Goal: Task Accomplishment & Management: Manage account settings

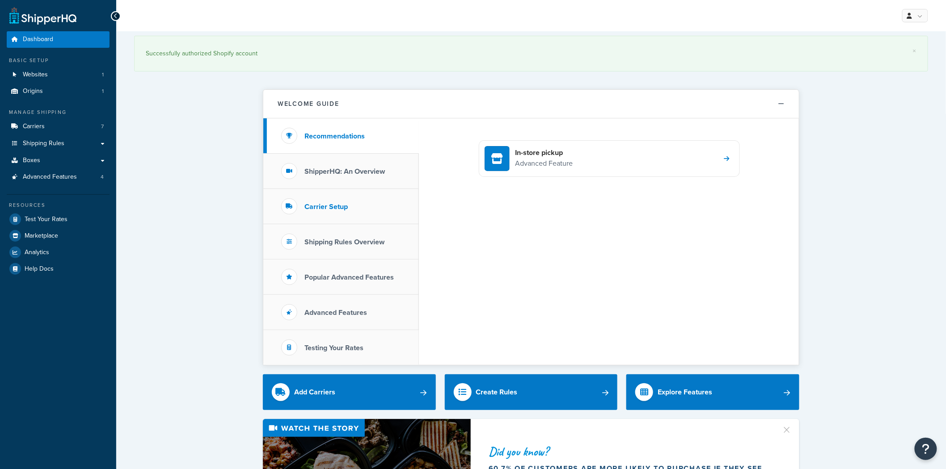
click at [358, 206] on li "Carrier Setup" at bounding box center [341, 206] width 156 height 35
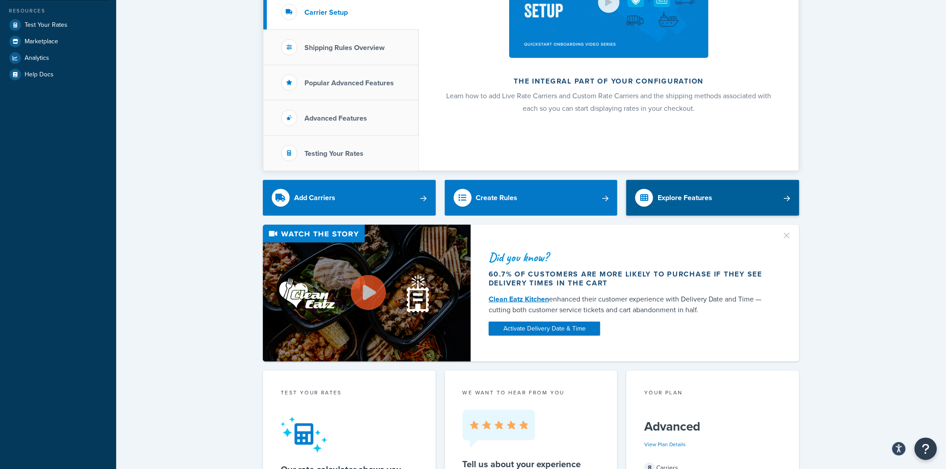
scroll to position [99, 0]
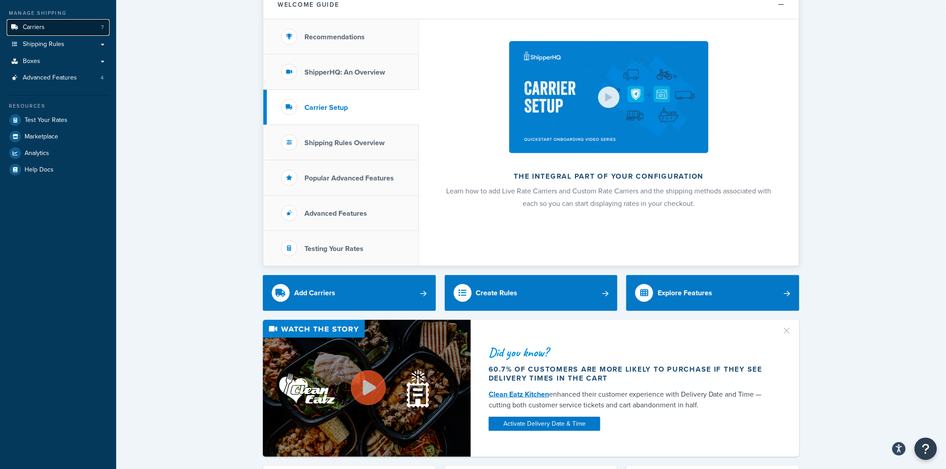
click at [39, 29] on span "Carriers" at bounding box center [34, 28] width 22 height 8
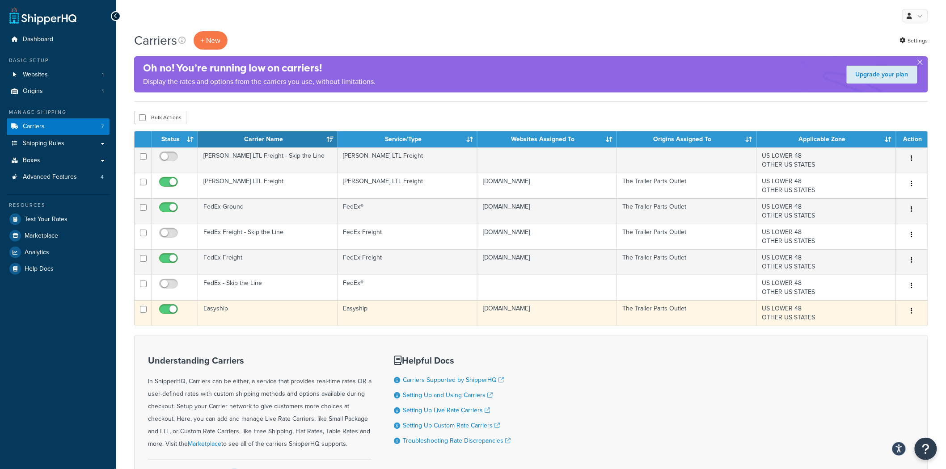
click at [917, 310] on button "button" at bounding box center [912, 311] width 13 height 14
click at [895, 327] on link "Edit" at bounding box center [876, 330] width 71 height 18
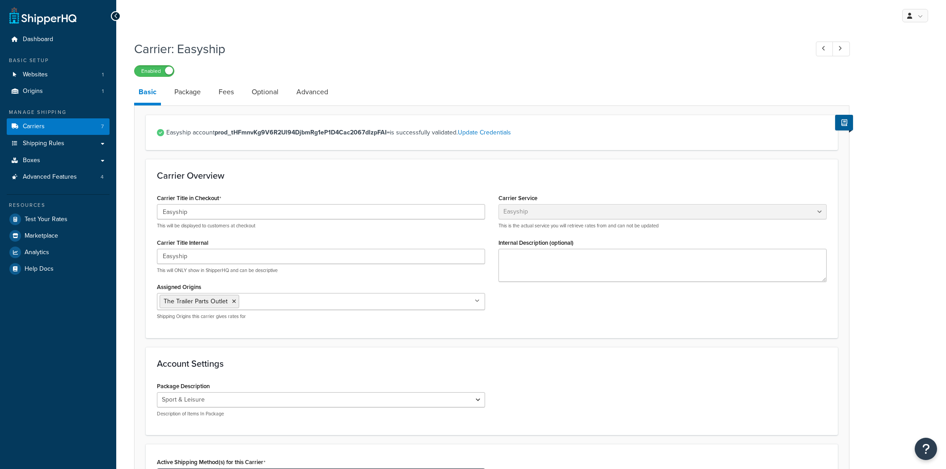
select select "easyship"
select select "sport_leisure"
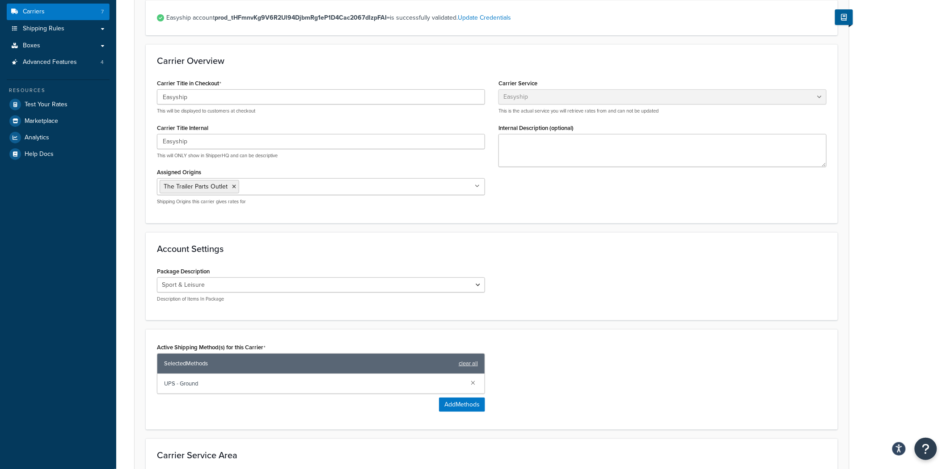
scroll to position [16, 0]
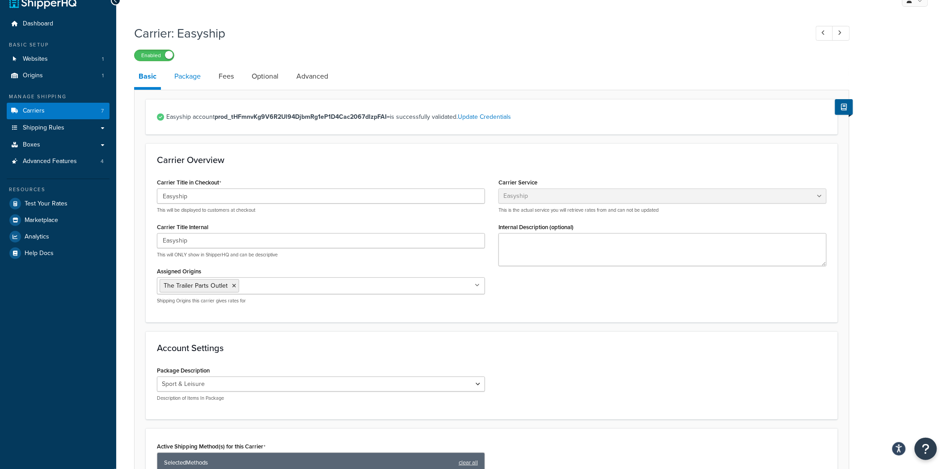
click at [198, 77] on link "Package" at bounding box center [187, 76] width 35 height 21
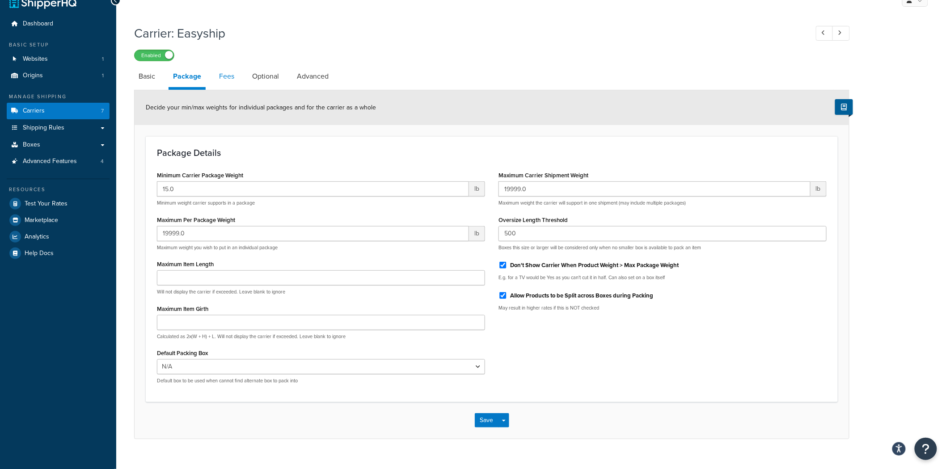
click at [221, 77] on link "Fees" at bounding box center [227, 76] width 24 height 21
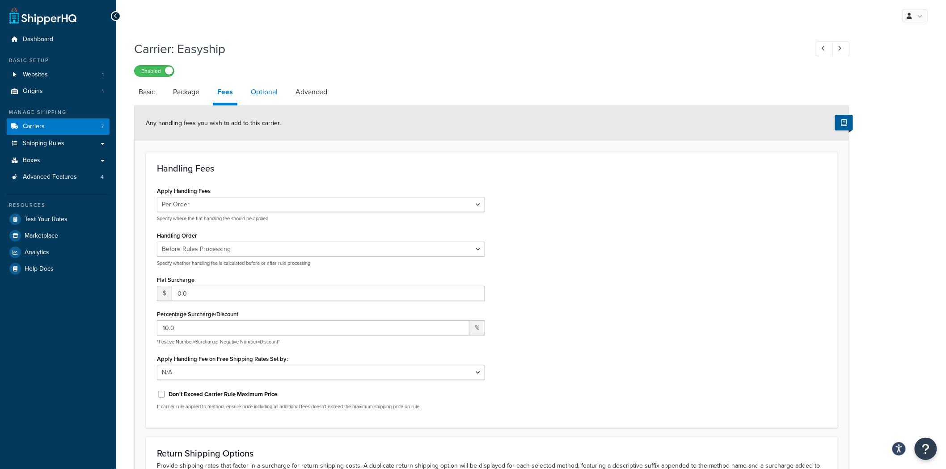
click at [253, 93] on link "Optional" at bounding box center [264, 91] width 36 height 21
select select "residential"
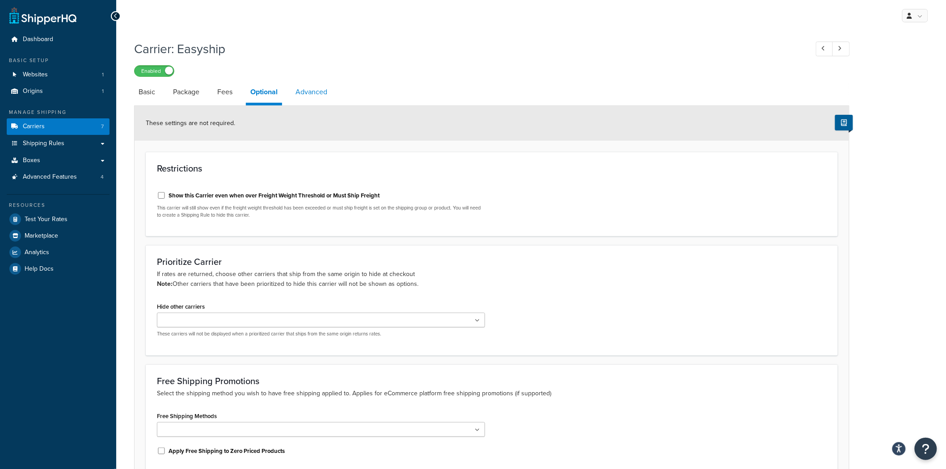
click at [310, 92] on link "Advanced" at bounding box center [311, 91] width 41 height 21
select select "false"
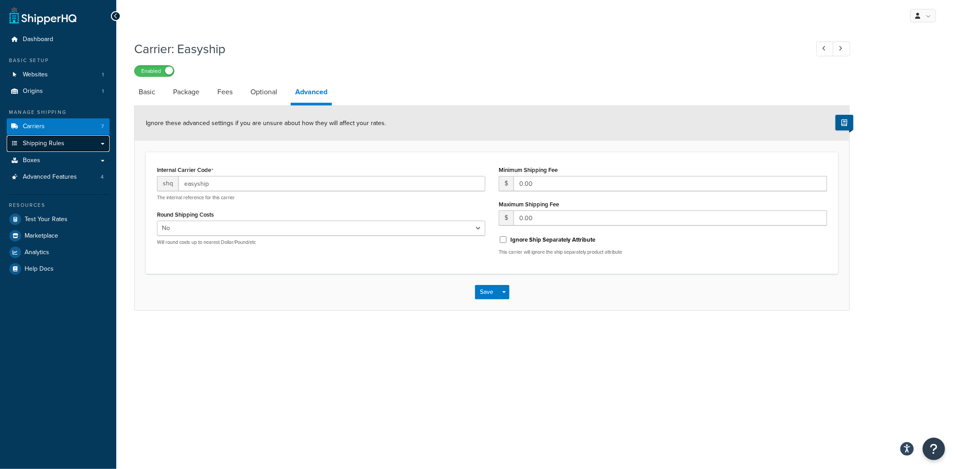
click at [77, 142] on link "Shipping Rules" at bounding box center [58, 143] width 103 height 17
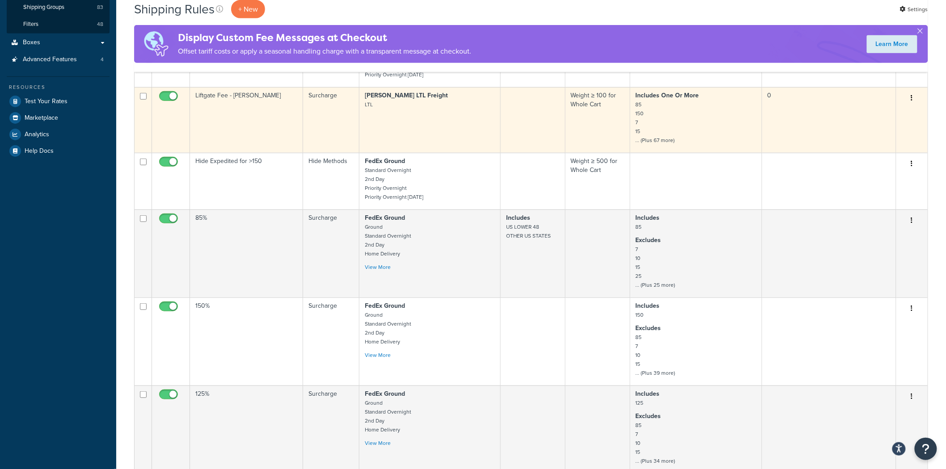
scroll to position [198, 0]
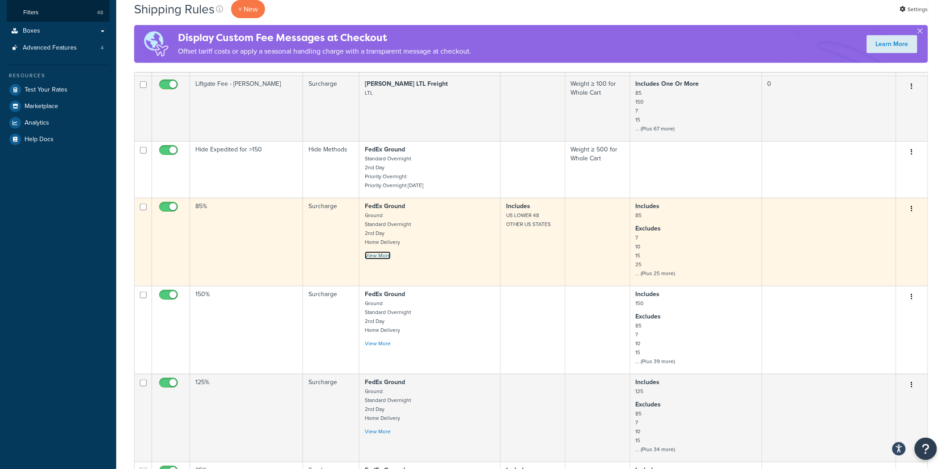
click at [384, 260] on link "View More" at bounding box center [378, 256] width 26 height 8
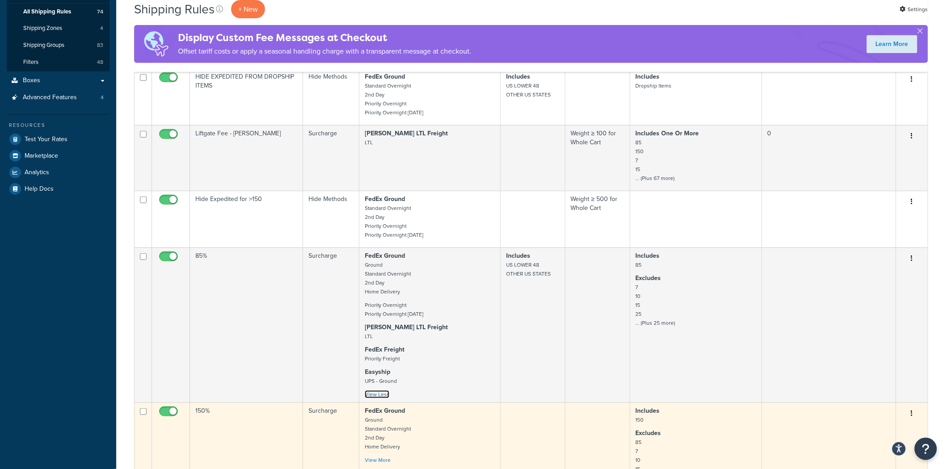
scroll to position [50, 0]
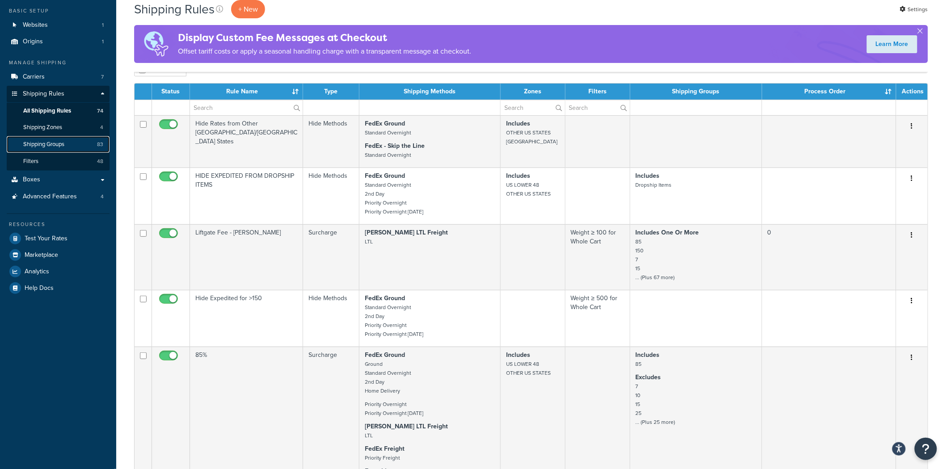
click at [55, 139] on link "Shipping Groups 83" at bounding box center [58, 144] width 103 height 17
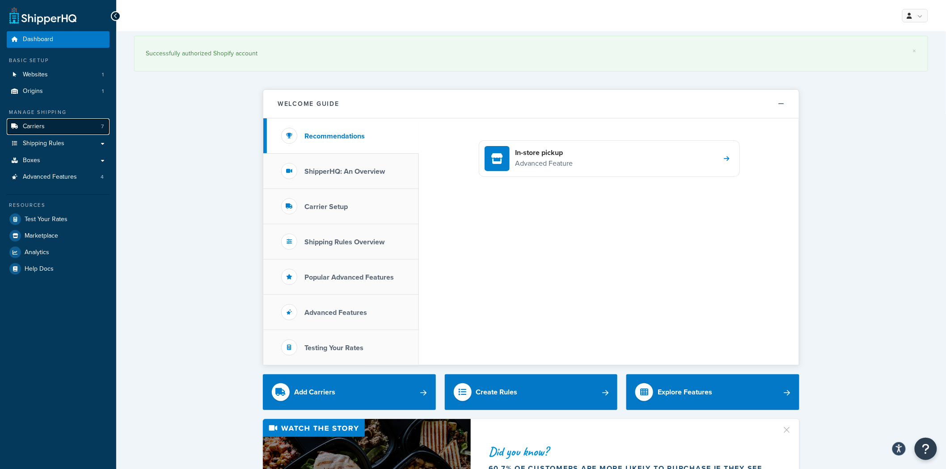
click at [50, 121] on link "Carriers 7" at bounding box center [58, 126] width 103 height 17
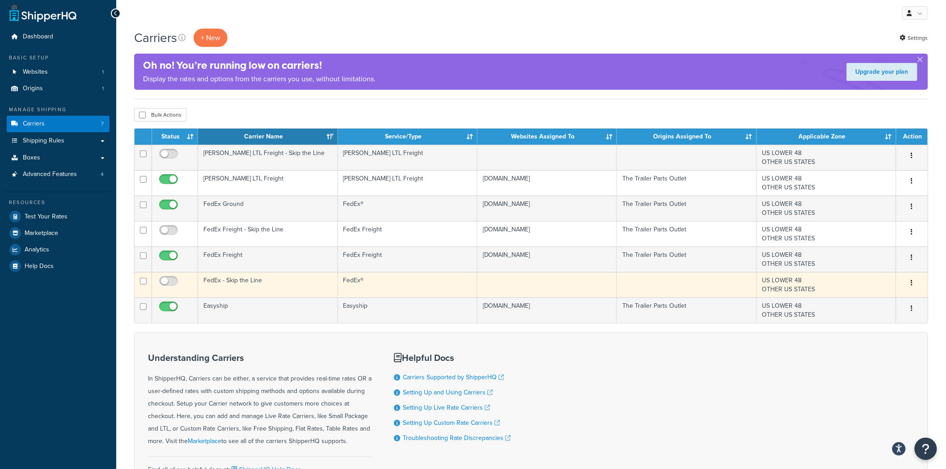
scroll to position [50, 0]
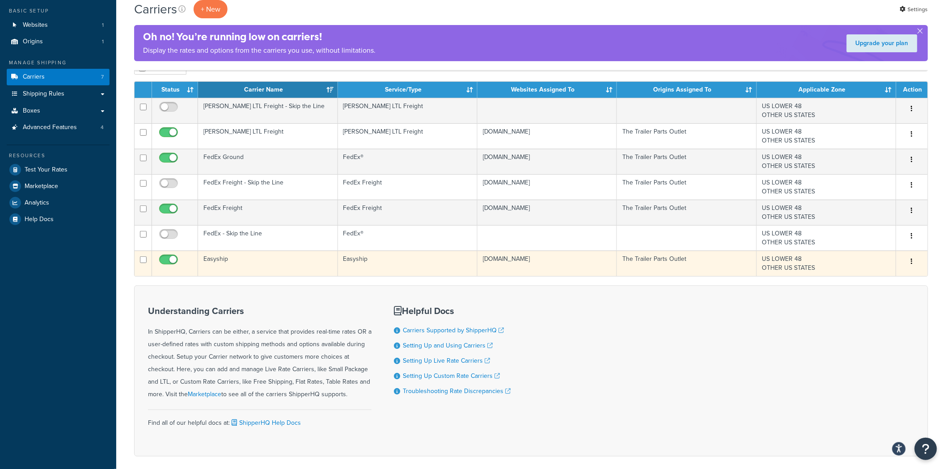
click at [915, 262] on button "button" at bounding box center [912, 262] width 13 height 14
click at [899, 282] on link "Edit" at bounding box center [876, 280] width 71 height 18
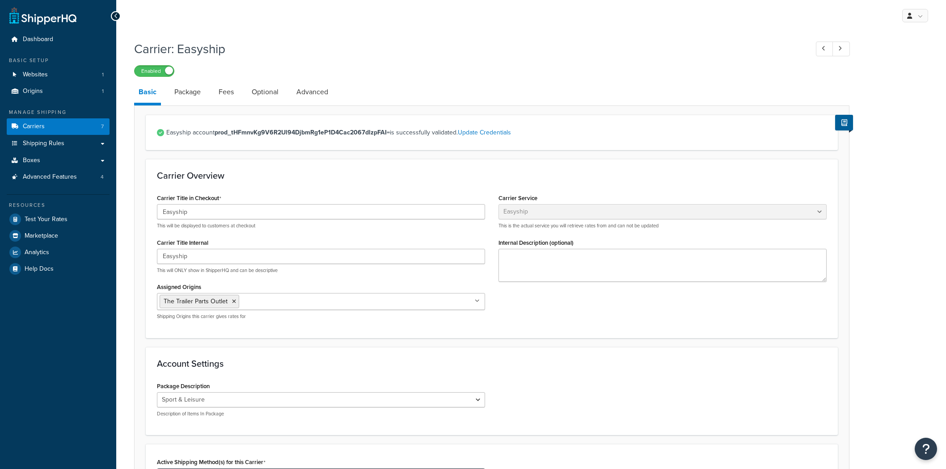
select select "easyship"
select select "sport_leisure"
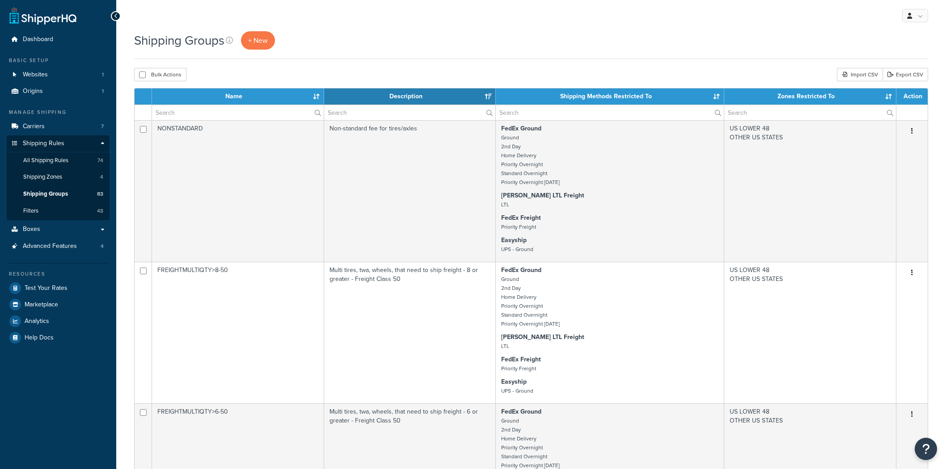
select select "15"
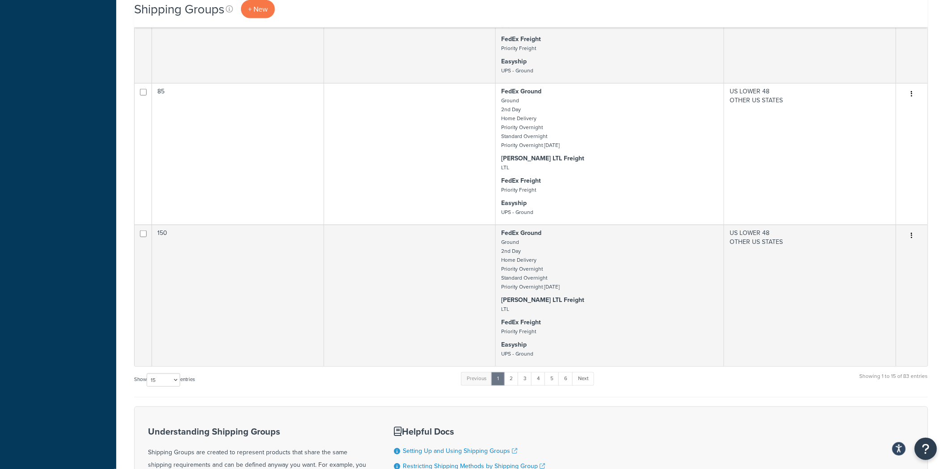
scroll to position [1738, 0]
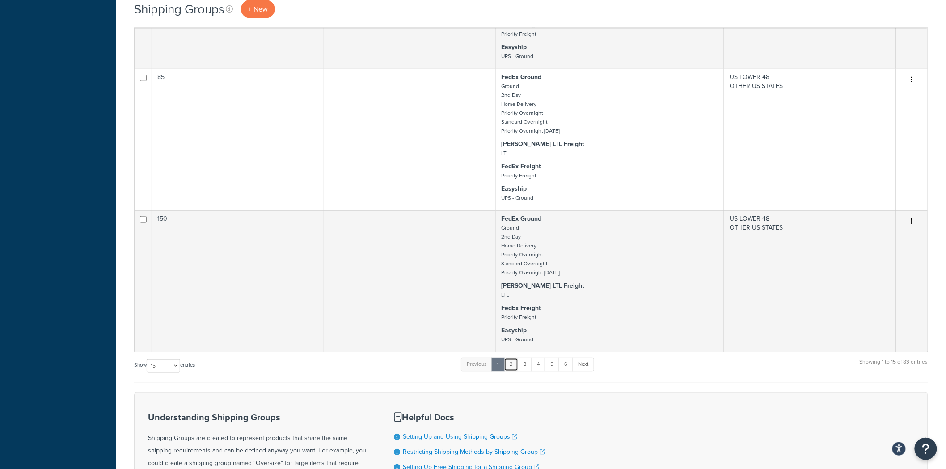
click at [515, 372] on link "2" at bounding box center [511, 364] width 15 height 13
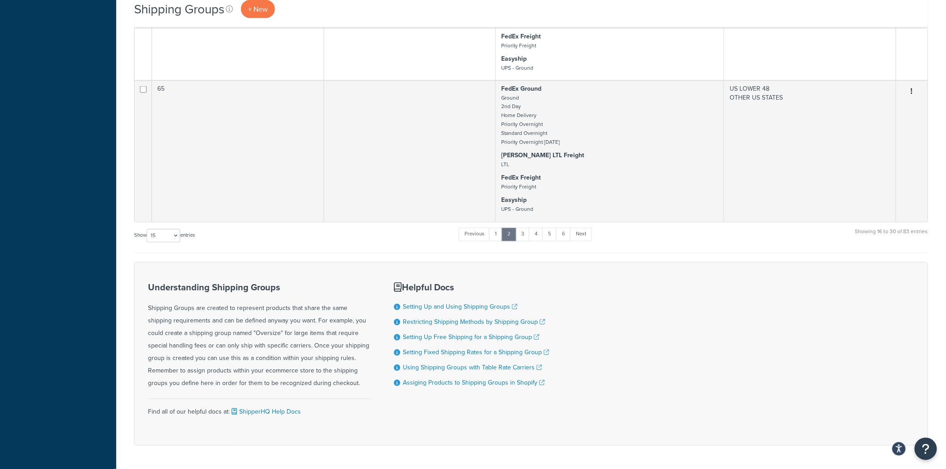
scroll to position [2083, 0]
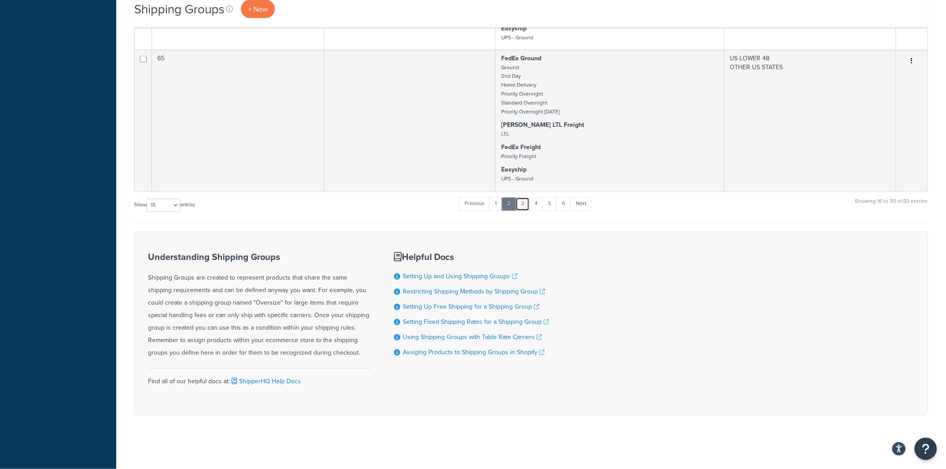
click at [525, 207] on link "3" at bounding box center [522, 204] width 14 height 13
click at [541, 203] on link "4" at bounding box center [536, 204] width 14 height 13
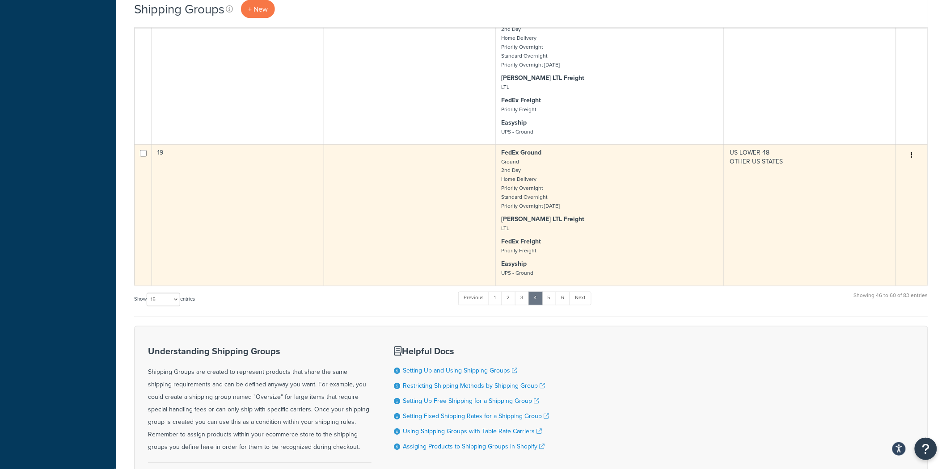
scroll to position [1987, 0]
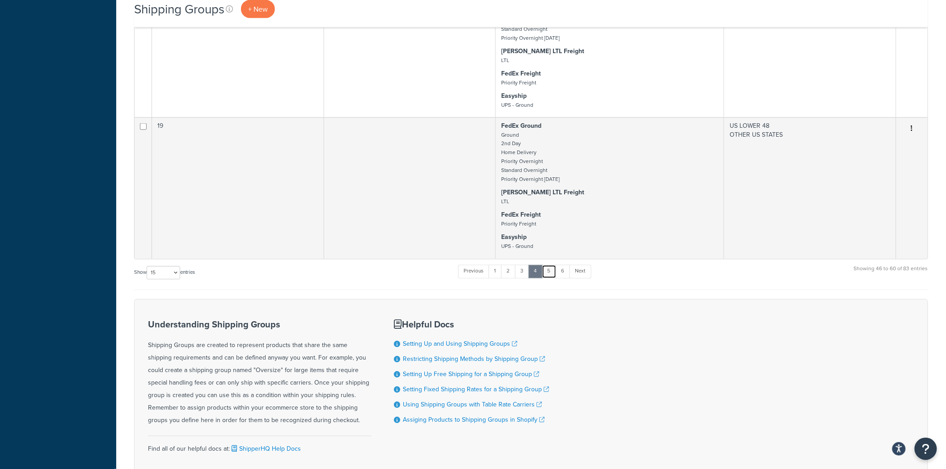
click at [553, 279] on link "5" at bounding box center [549, 271] width 15 height 13
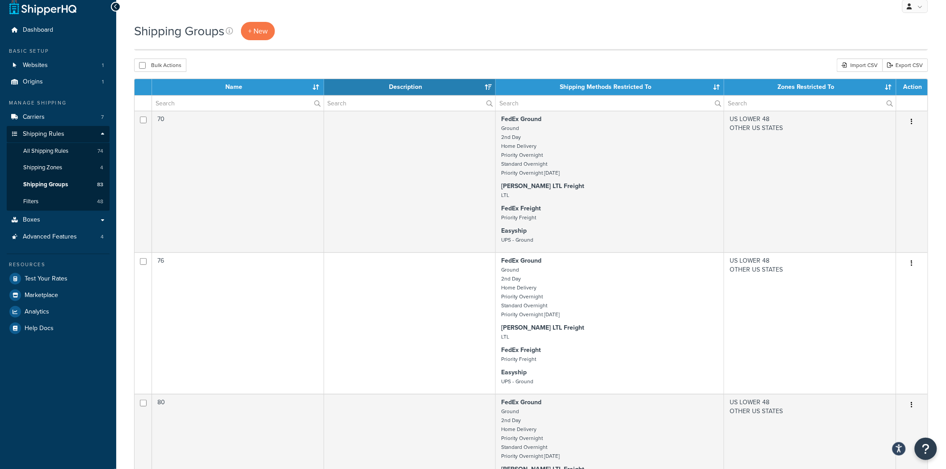
scroll to position [0, 0]
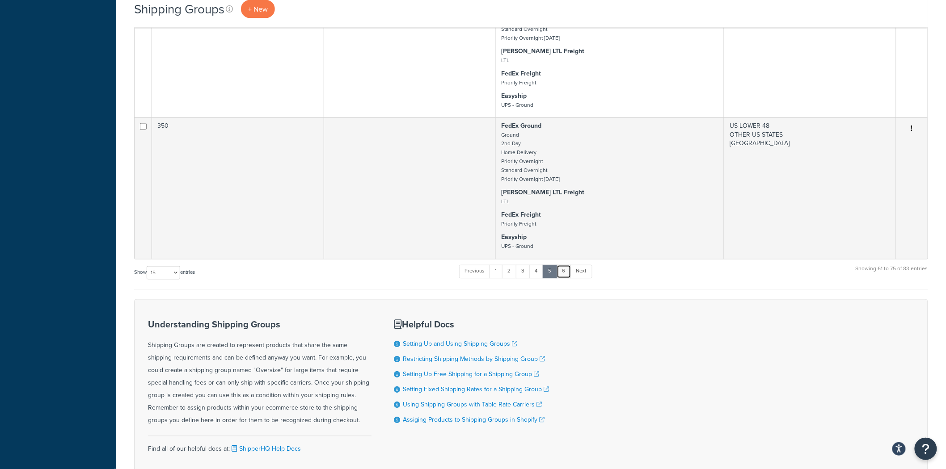
click at [563, 279] on link "6" at bounding box center [564, 271] width 15 height 13
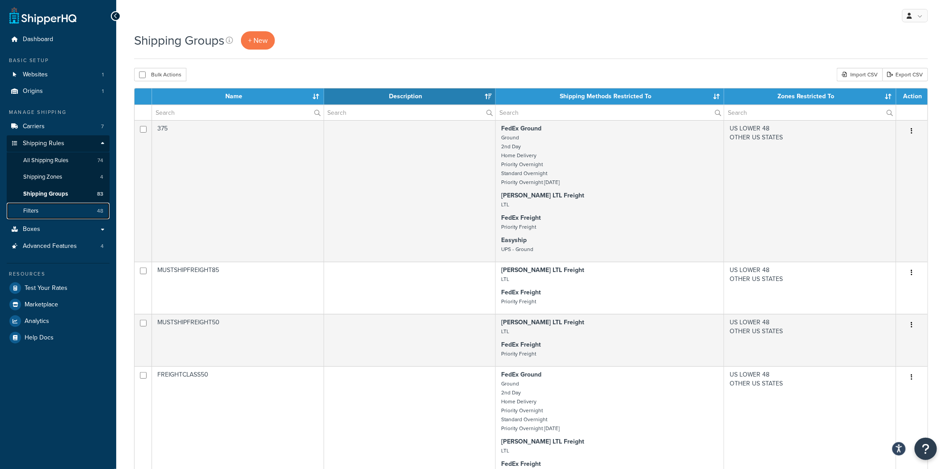
click at [76, 211] on link "Filters 48" at bounding box center [58, 211] width 103 height 17
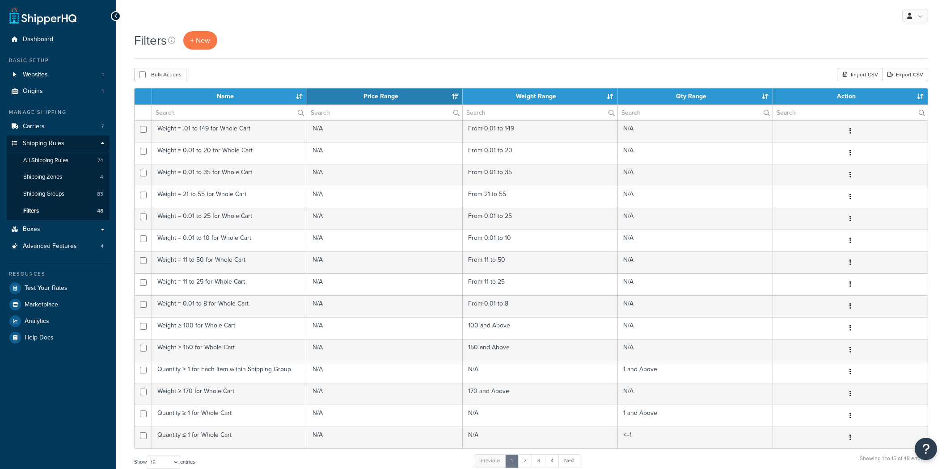
select select "15"
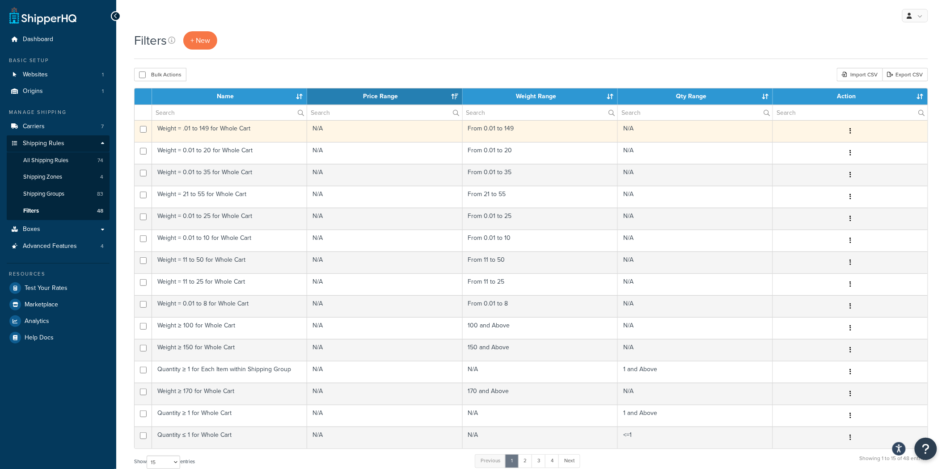
click at [852, 127] on button "button" at bounding box center [850, 131] width 13 height 14
click at [700, 154] on link "Edit" at bounding box center [706, 150] width 71 height 18
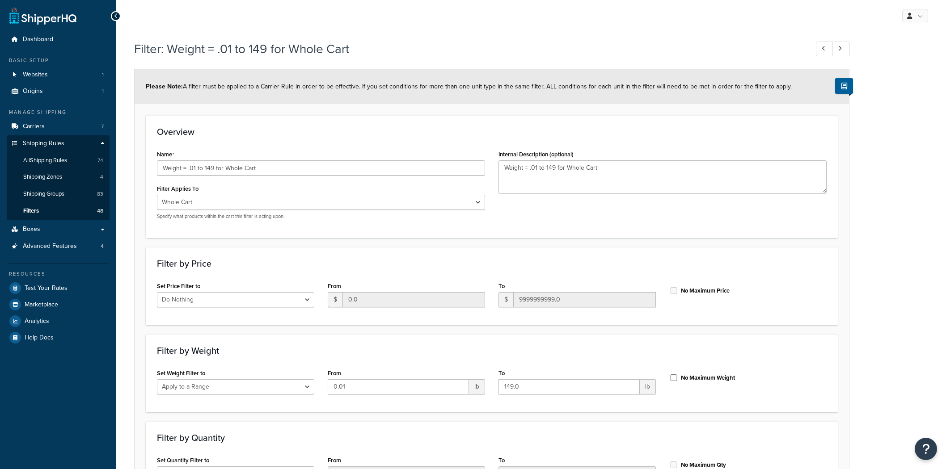
select select "range"
click at [69, 234] on link "Boxes" at bounding box center [58, 229] width 103 height 17
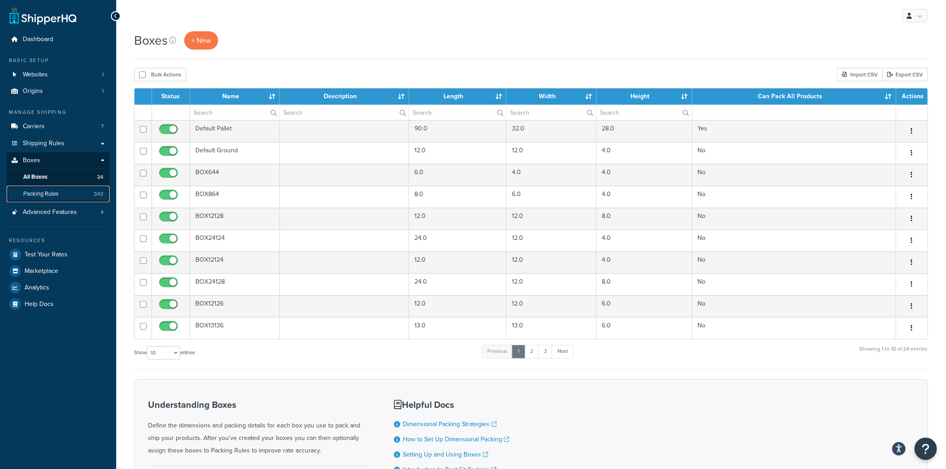
click at [66, 194] on link "Packing Rules 342" at bounding box center [58, 194] width 103 height 17
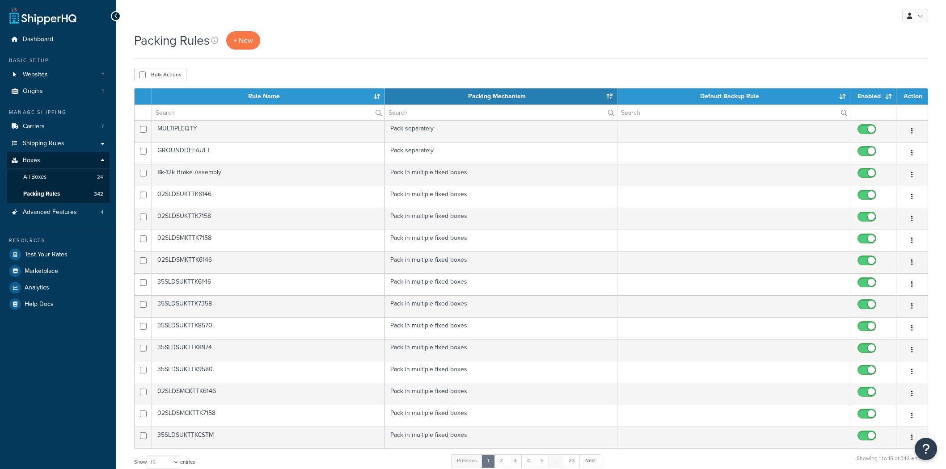
select select "15"
click at [70, 129] on link "Carriers 7" at bounding box center [58, 126] width 103 height 17
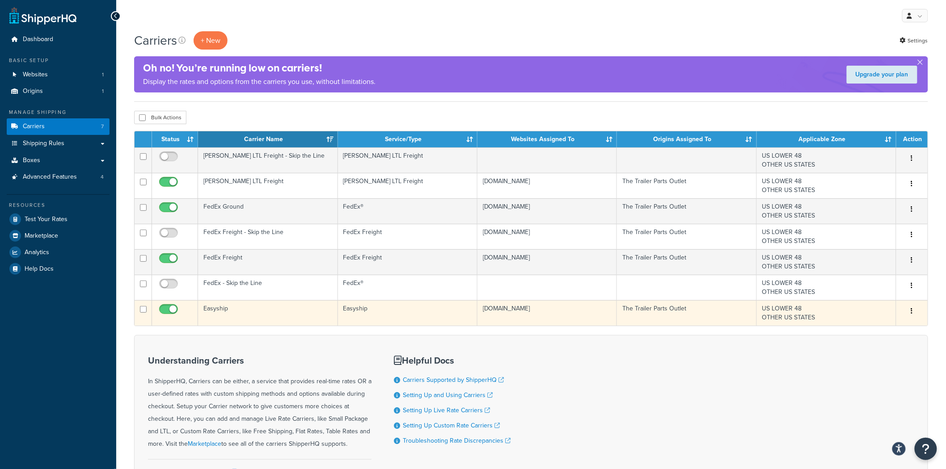
click at [905, 309] on div "Edit Duplicate Delete" at bounding box center [912, 311] width 21 height 14
click at [909, 311] on button "button" at bounding box center [912, 311] width 13 height 14
click at [892, 327] on link "Edit" at bounding box center [876, 330] width 71 height 18
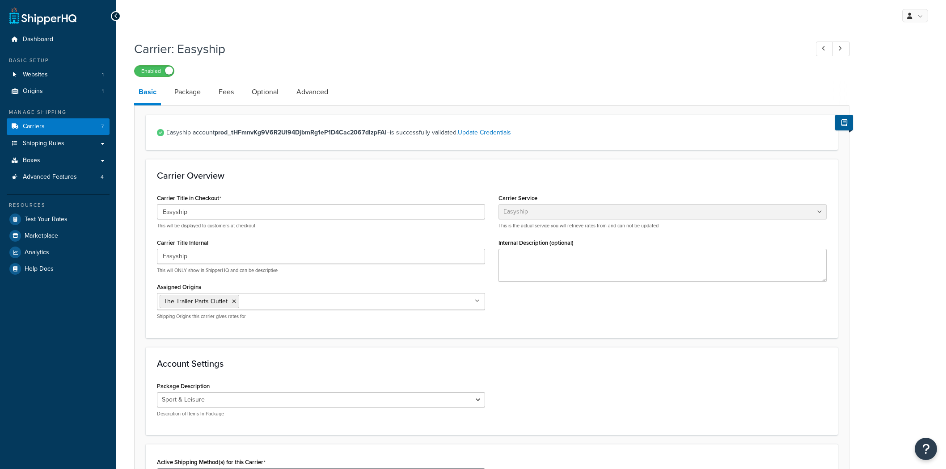
select select "easyship"
select select "sport_leisure"
click at [204, 103] on link "Package" at bounding box center [187, 91] width 35 height 21
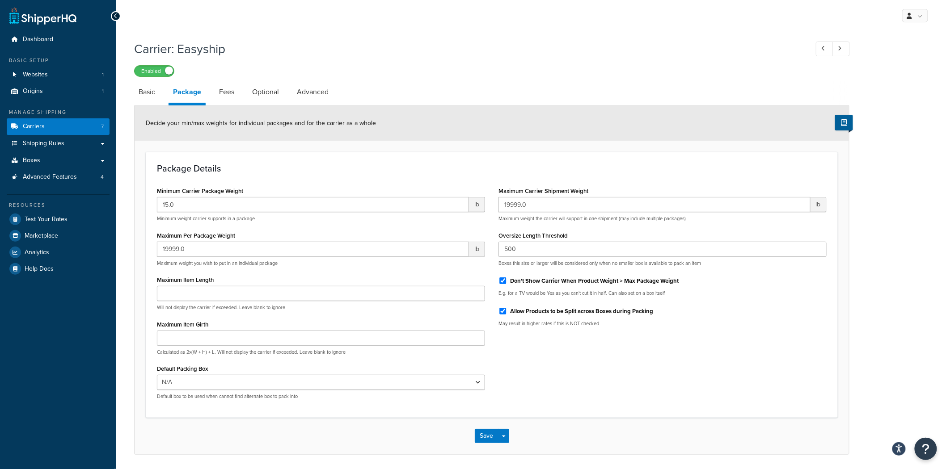
click at [200, 95] on link "Package" at bounding box center [187, 93] width 37 height 24
click at [224, 95] on link "Fees" at bounding box center [227, 91] width 24 height 21
